Goal: Task Accomplishment & Management: Manage account settings

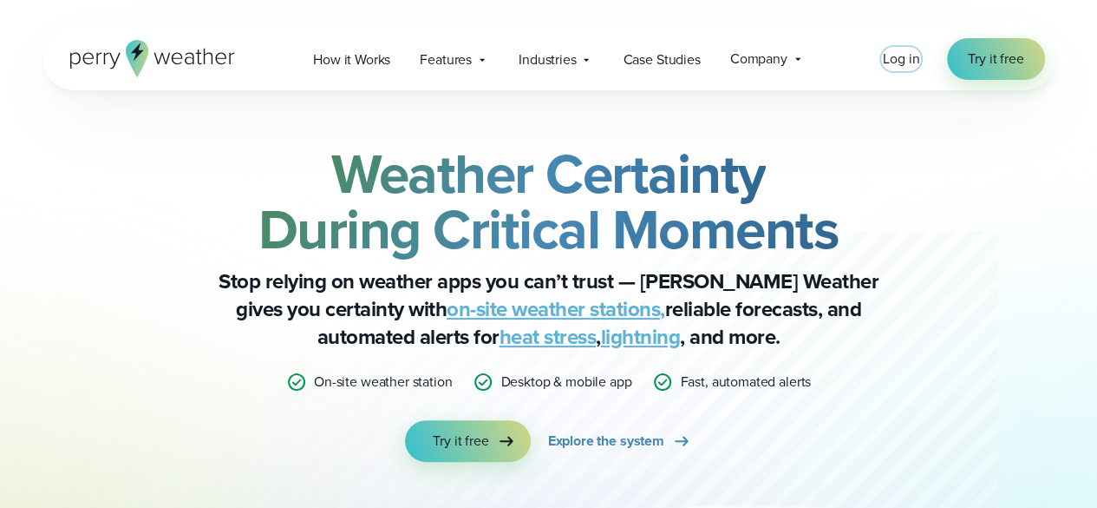
click at [888, 67] on span "Log in" at bounding box center [901, 59] width 36 height 20
click at [895, 43] on div "Log in Try it free" at bounding box center [963, 59] width 161 height 42
click at [902, 55] on span "Log in" at bounding box center [901, 59] width 36 height 20
click at [903, 69] on span "Log in" at bounding box center [901, 59] width 36 height 20
